Goal: Ask a question

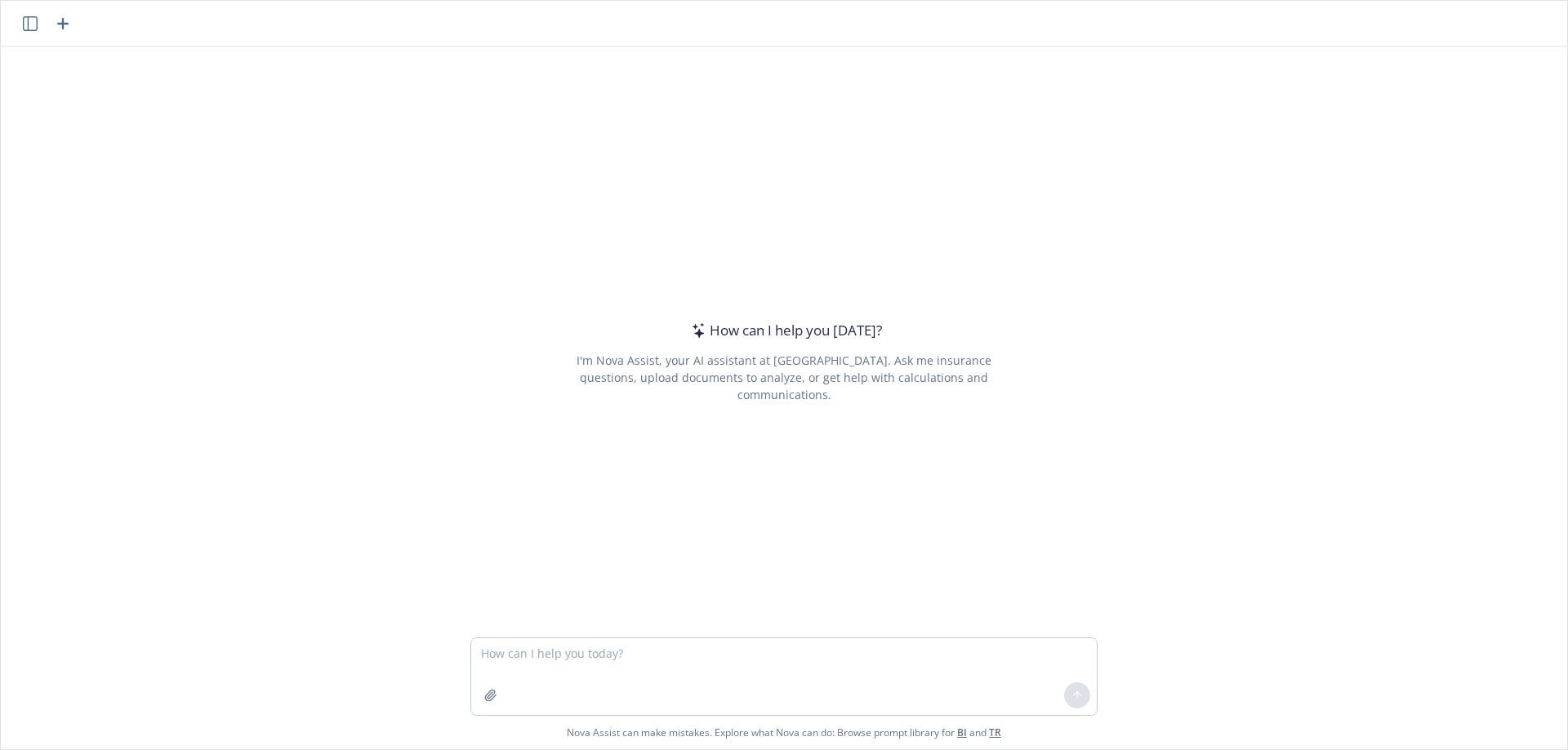
click at [637, 651] on textarea at bounding box center [784, 677] width 626 height 77
type textarea "I"
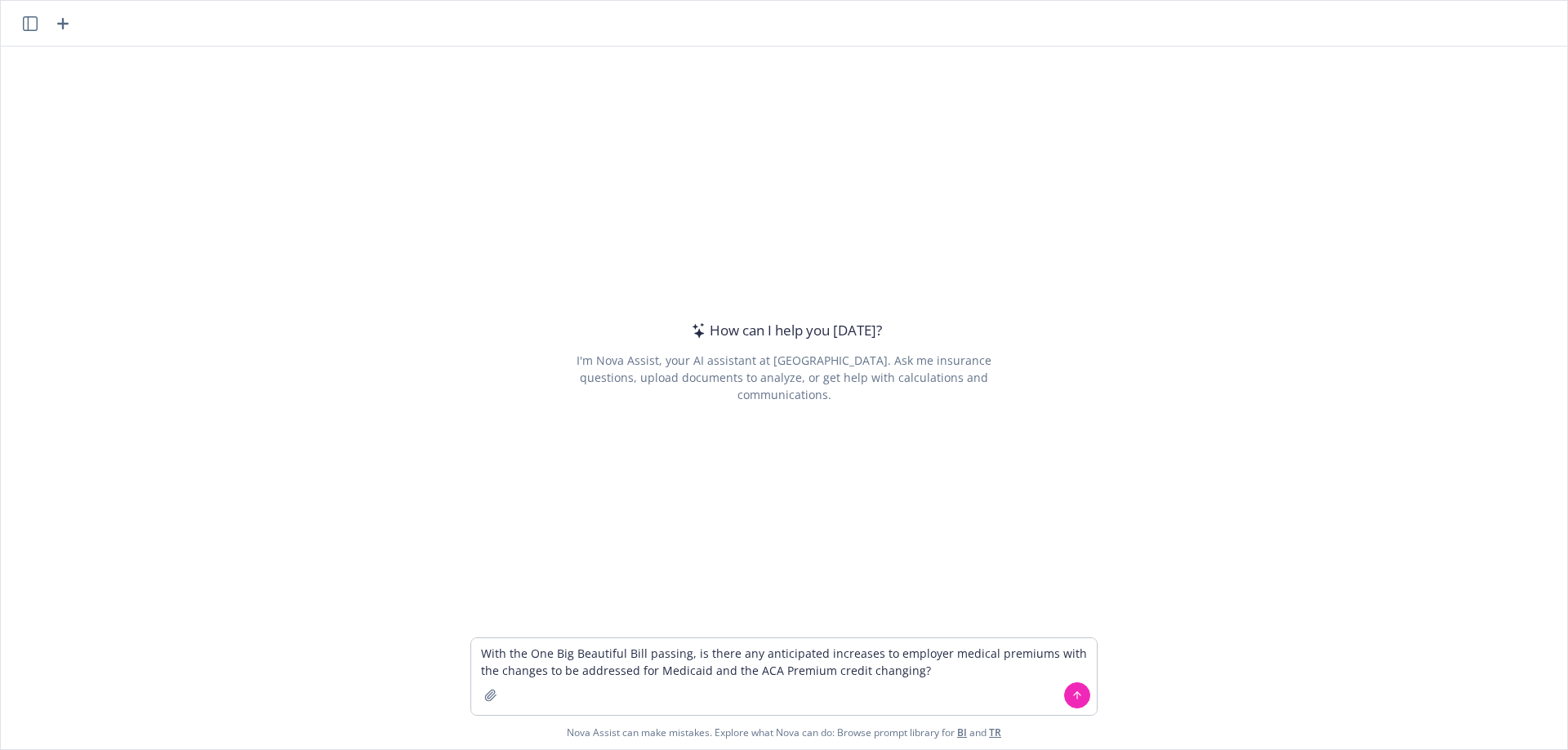
type textarea "With the One Big Beautiful Bill passing, is there any anticipated increases to …"
click at [684, 671] on textarea "With the One Big Beautiful Bill passing, is there any anticipated increases to …" at bounding box center [784, 677] width 626 height 77
click at [916, 666] on textarea "With the One Big Beautiful Bill passing, is there any anticipated increases to …" at bounding box center [784, 677] width 626 height 77
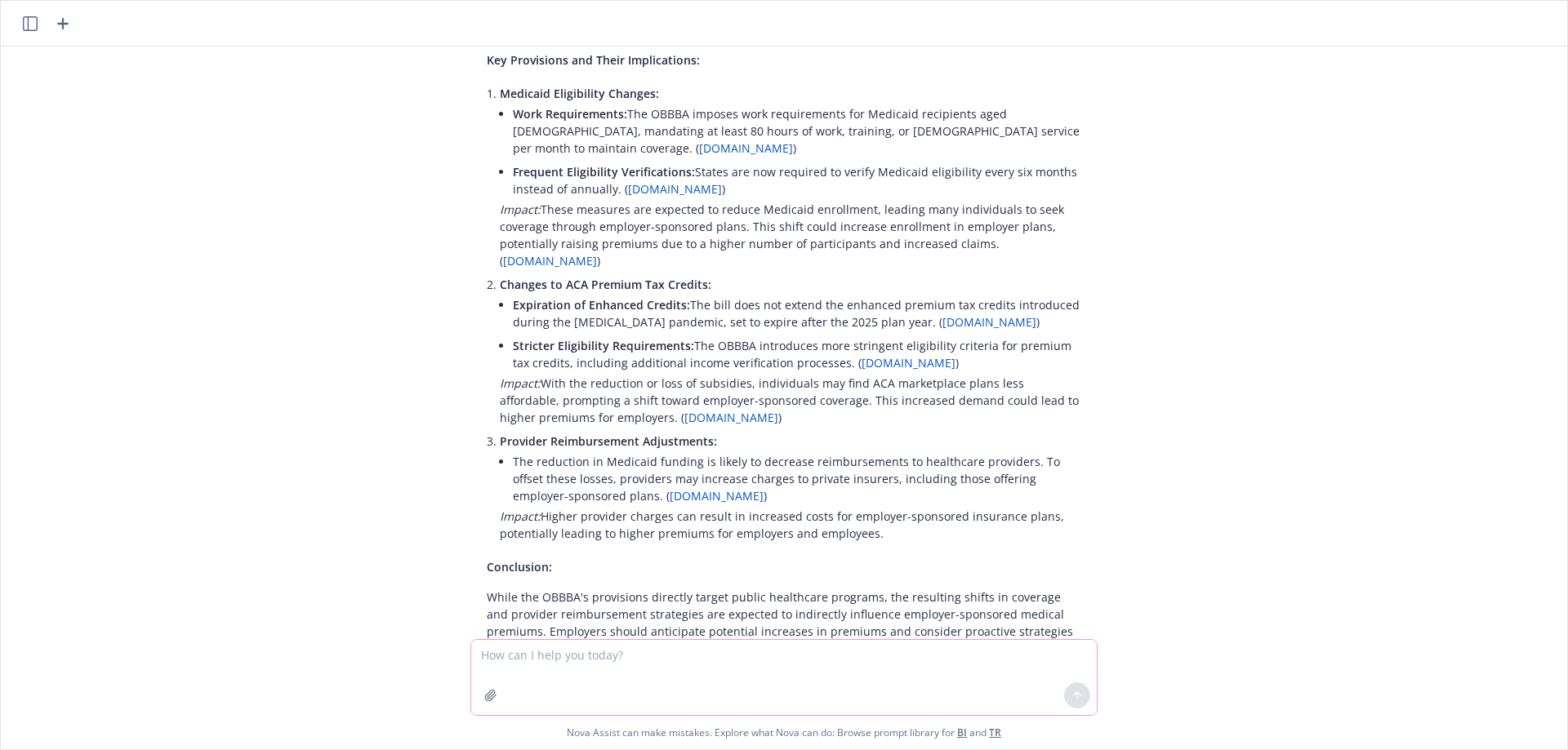
scroll to position [210, 0]
